Goal: Information Seeking & Learning: Check status

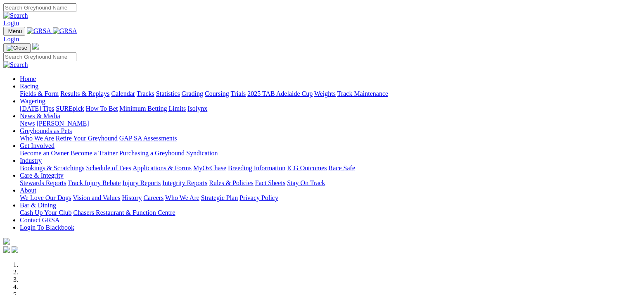
click at [109, 90] on link "Results & Replays" at bounding box center [84, 93] width 49 height 7
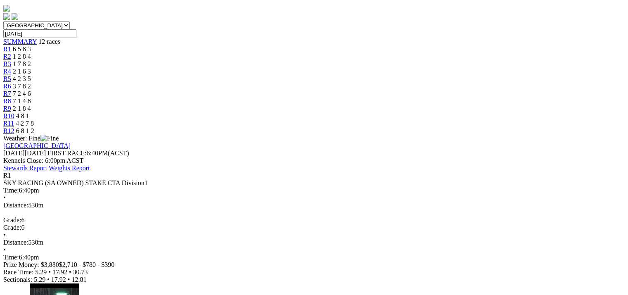
scroll to position [41, 0]
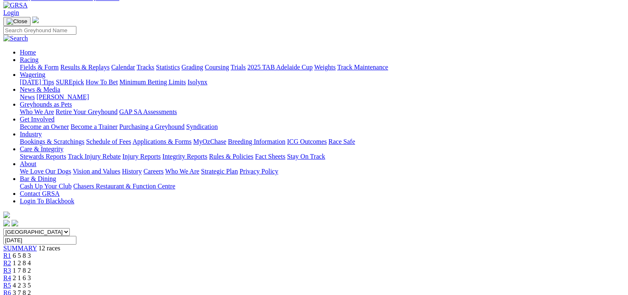
click at [11, 259] on span "R2" at bounding box center [7, 262] width 8 height 7
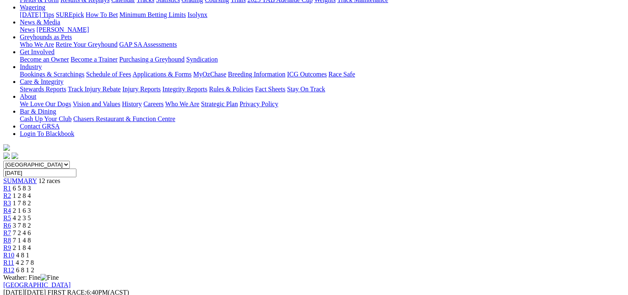
scroll to position [41, 0]
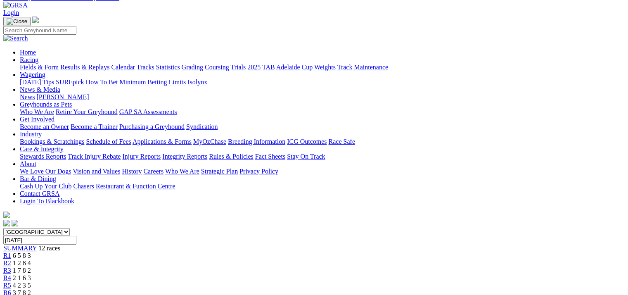
click at [11, 267] on span "R3" at bounding box center [7, 270] width 8 height 7
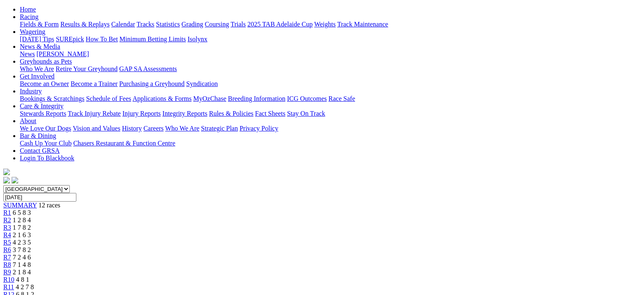
scroll to position [83, 0]
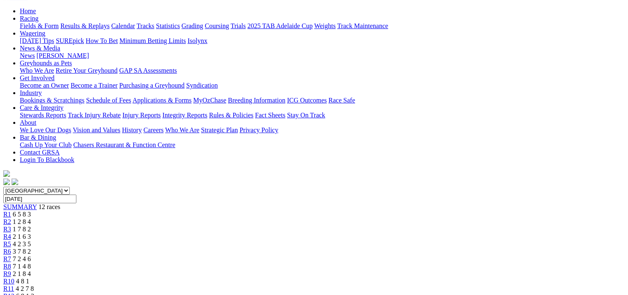
click at [11, 233] on span "R4" at bounding box center [7, 236] width 8 height 7
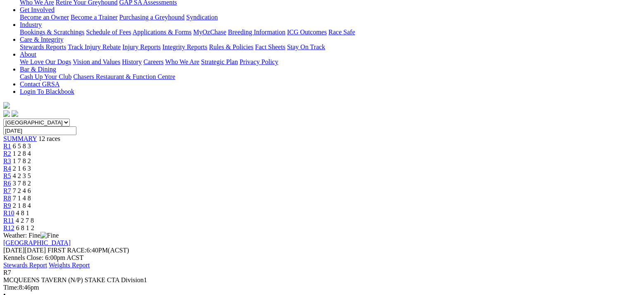
scroll to position [83, 0]
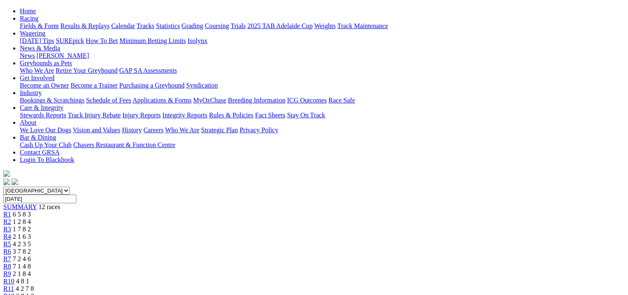
click at [11, 263] on span "R8" at bounding box center [7, 266] width 8 height 7
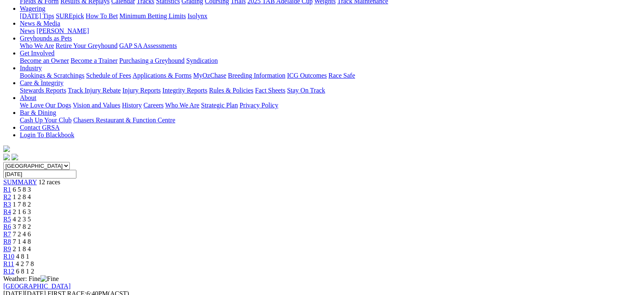
scroll to position [41, 0]
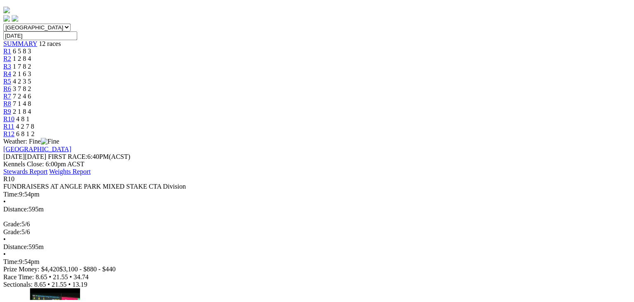
scroll to position [124, 0]
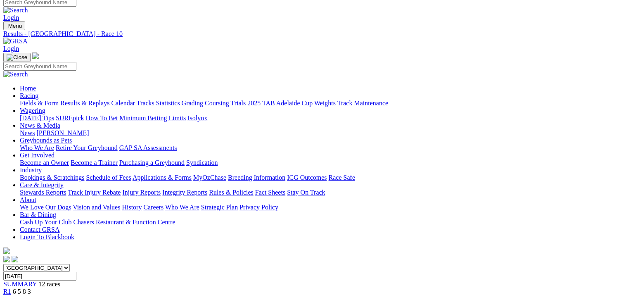
scroll to position [0, 0]
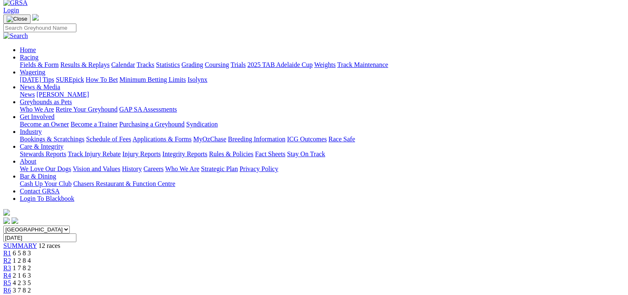
scroll to position [41, 0]
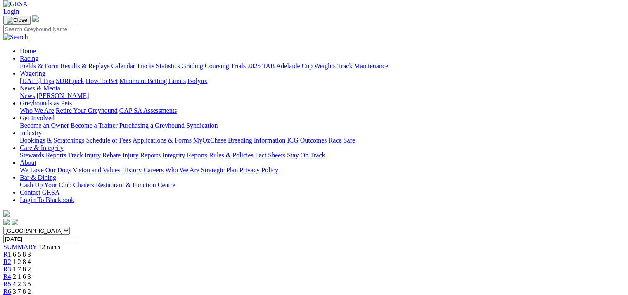
scroll to position [41, 0]
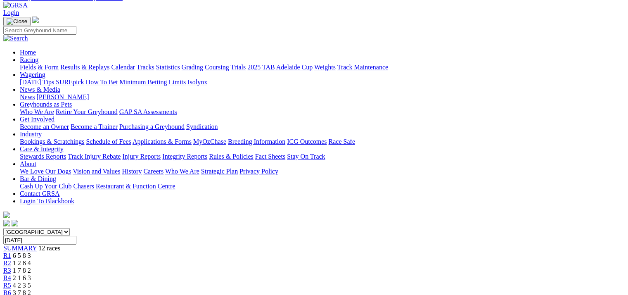
click at [11, 282] on span "R5" at bounding box center [7, 285] width 8 height 7
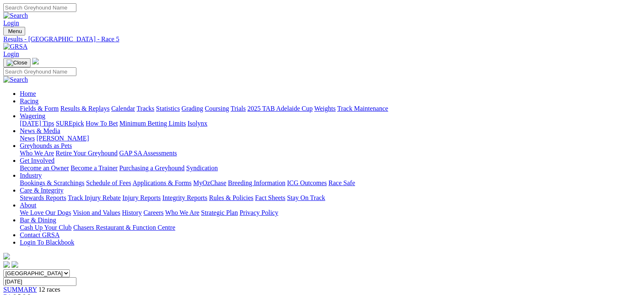
click at [11, 293] on span "R1" at bounding box center [7, 296] width 8 height 7
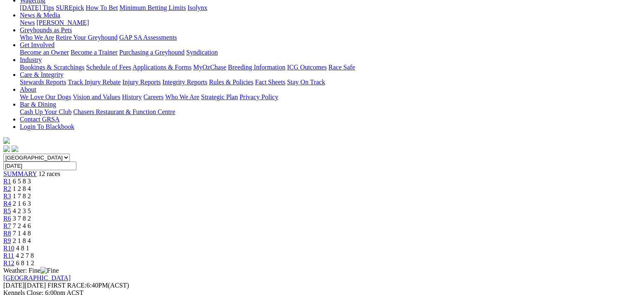
scroll to position [41, 0]
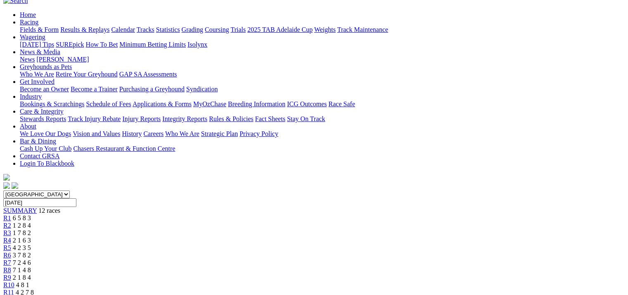
scroll to position [124, 0]
